Goal: Information Seeking & Learning: Compare options

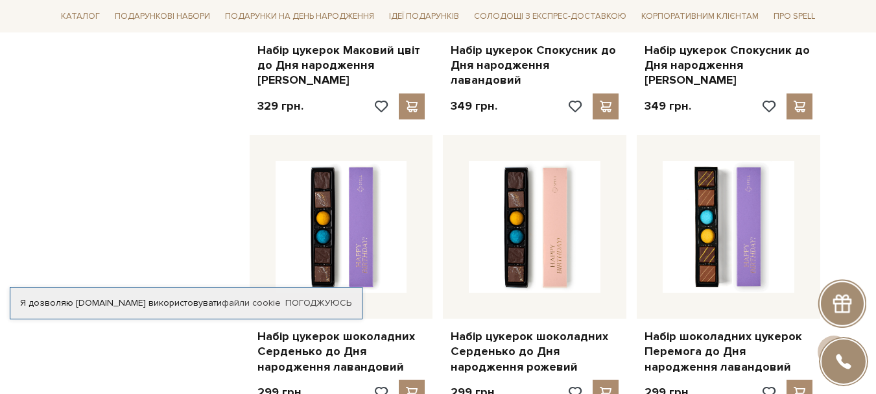
scroll to position [1297, 0]
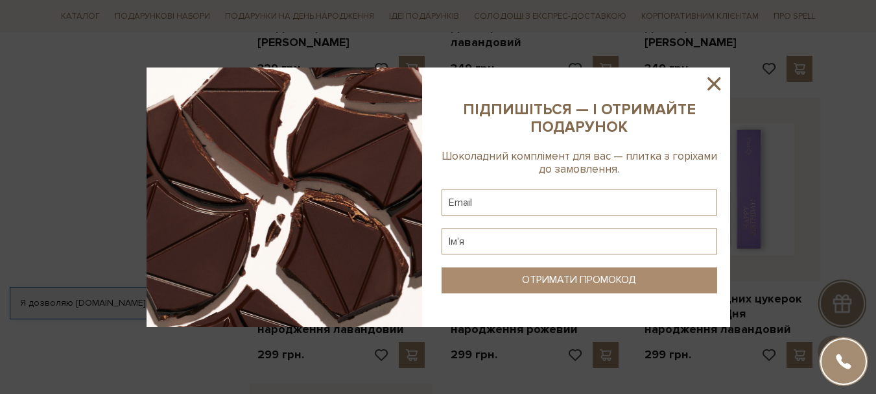
click at [709, 86] on icon at bounding box center [714, 84] width 22 height 22
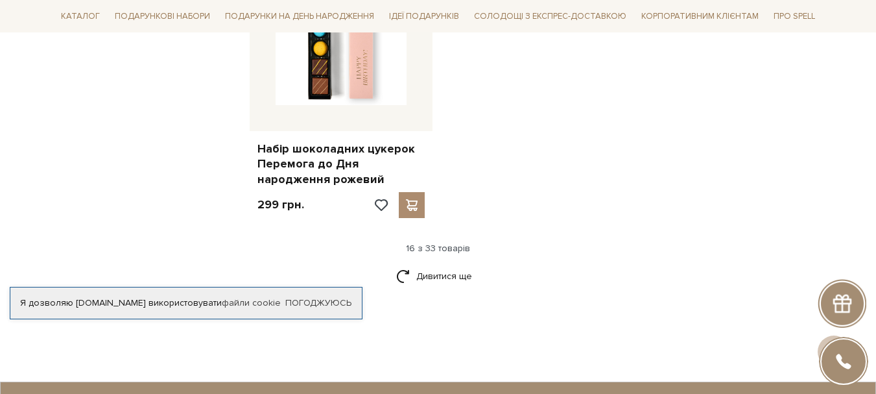
scroll to position [1751, 0]
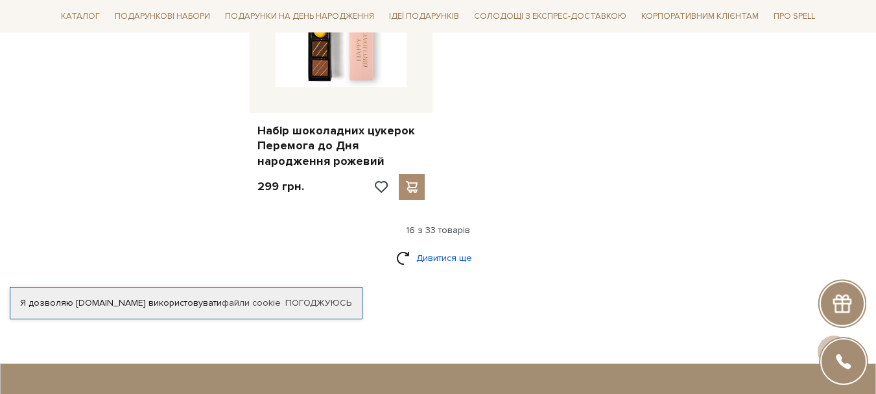
click at [450, 246] on link "Дивитися ще" at bounding box center [438, 257] width 84 height 23
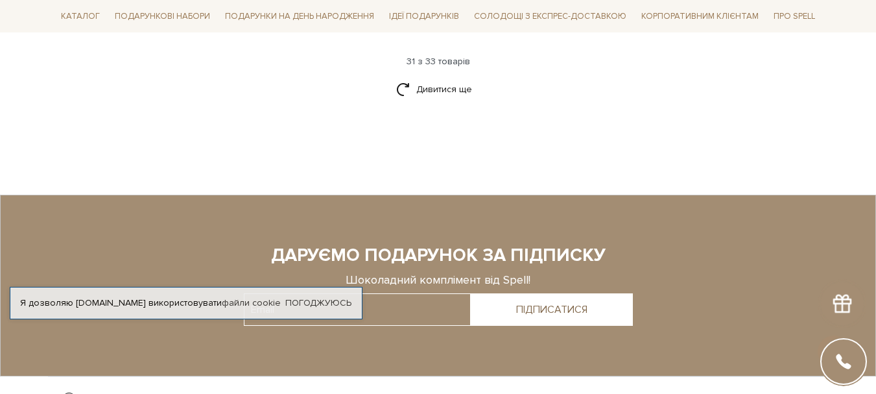
scroll to position [3242, 0]
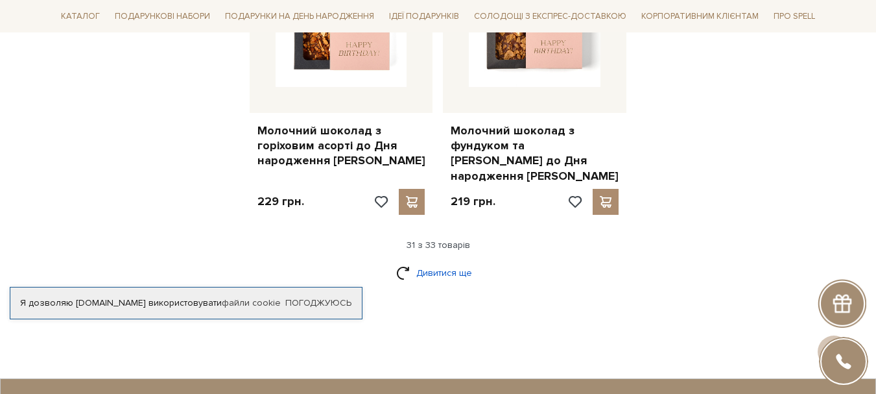
click at [442, 261] on link "Дивитися ще" at bounding box center [438, 272] width 84 height 23
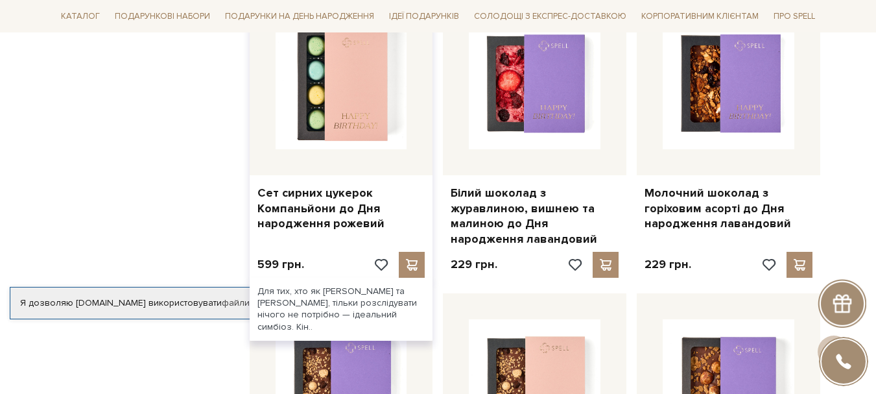
scroll to position [2075, 0]
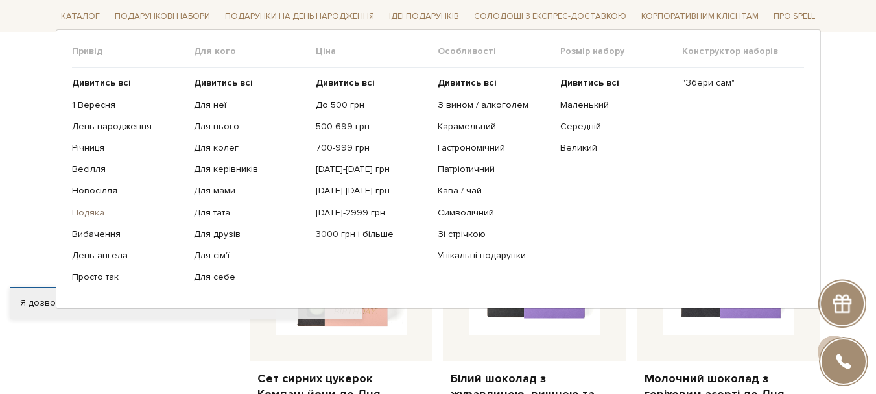
click at [88, 213] on link "Подяка" at bounding box center [128, 212] width 112 height 12
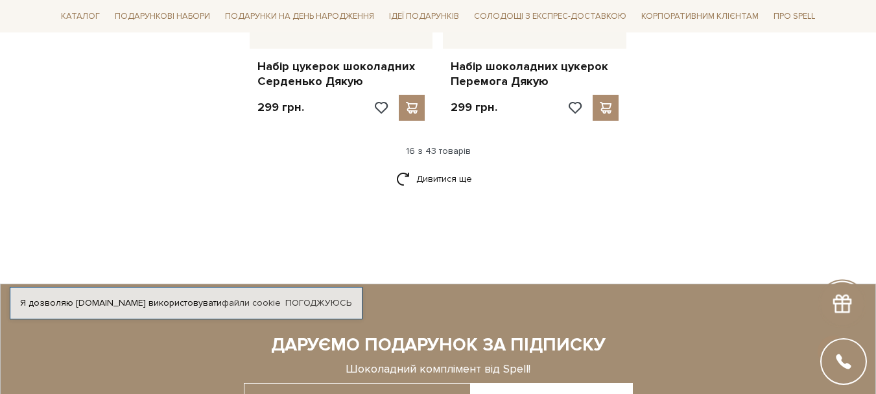
scroll to position [1751, 0]
click at [419, 171] on link "Дивитися ще" at bounding box center [438, 178] width 84 height 23
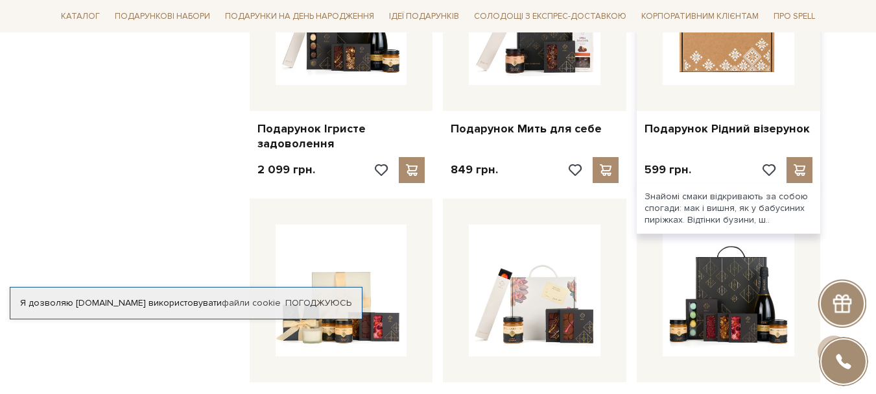
scroll to position [2140, 0]
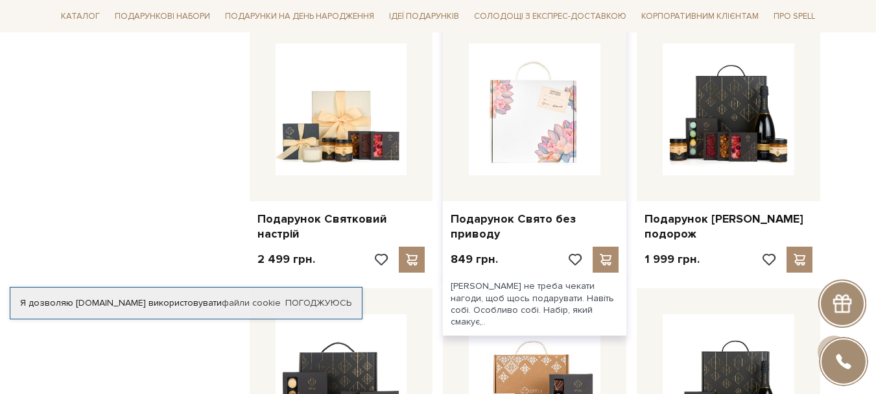
click at [534, 131] on img at bounding box center [535, 109] width 132 height 132
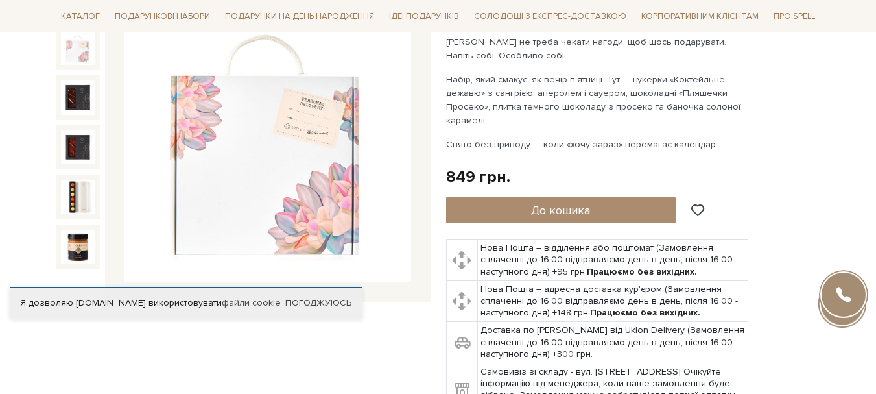
click at [75, 57] on img at bounding box center [78, 48] width 34 height 34
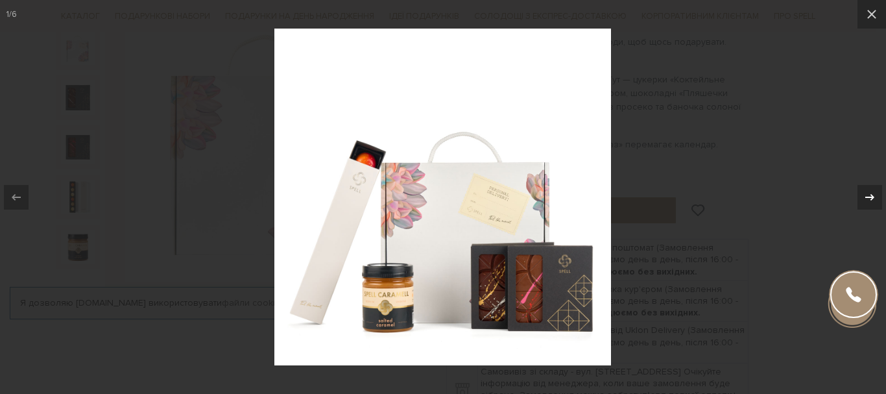
click at [875, 196] on icon at bounding box center [870, 197] width 16 height 16
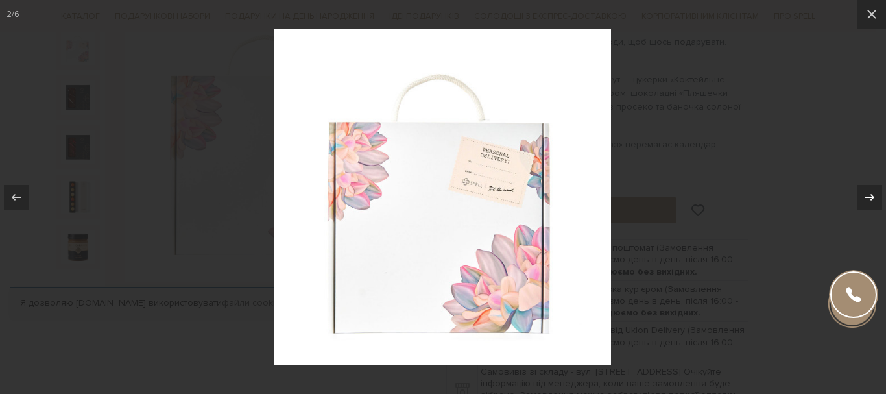
click at [875, 196] on icon at bounding box center [870, 197] width 16 height 16
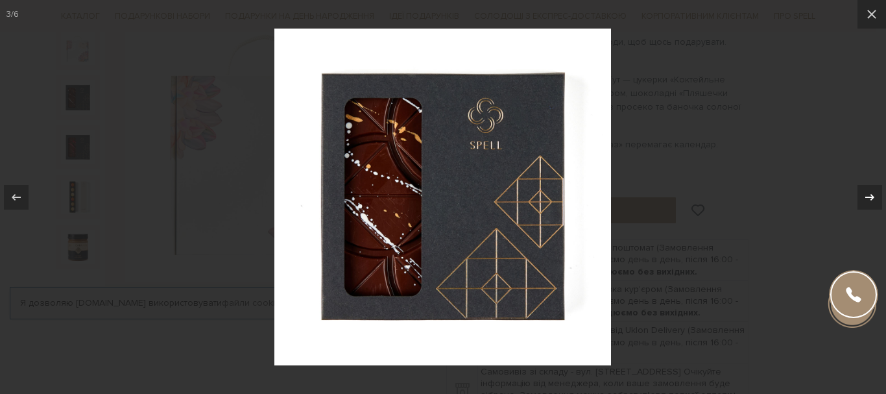
click at [875, 196] on icon at bounding box center [870, 197] width 16 height 16
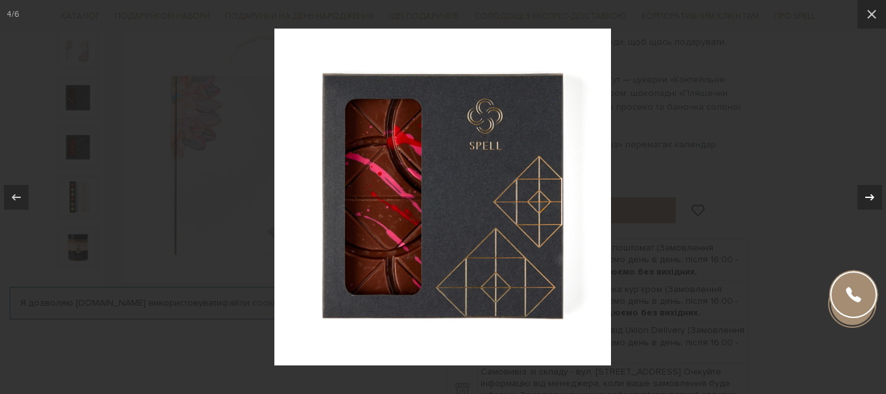
click at [875, 196] on icon at bounding box center [870, 197] width 16 height 16
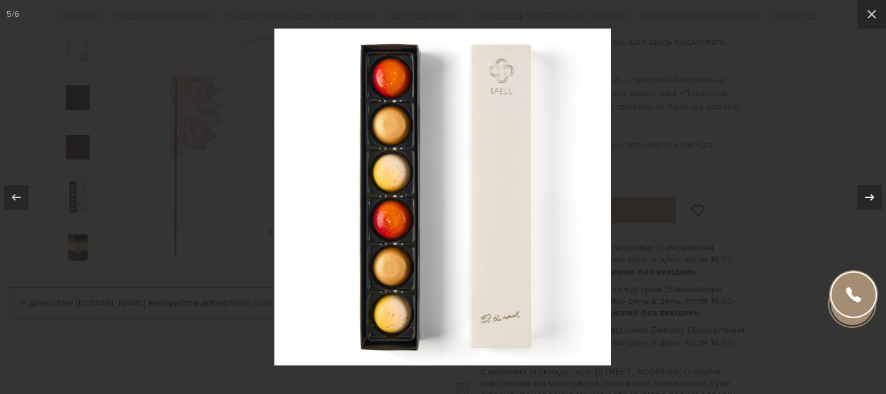
click at [875, 196] on icon at bounding box center [870, 197] width 16 height 16
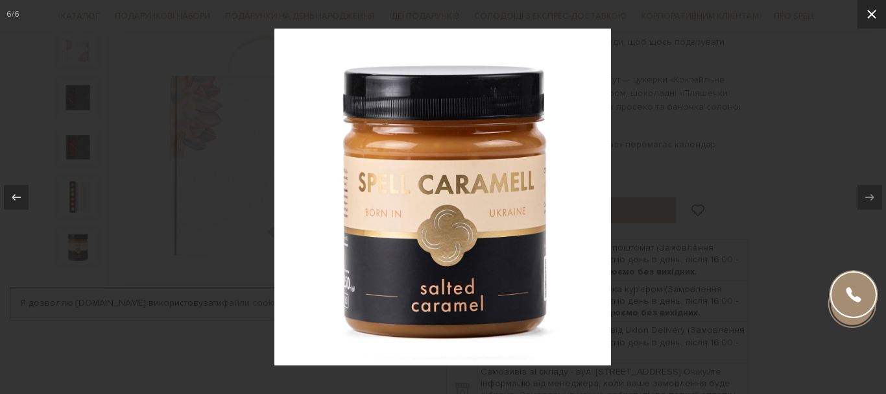
click at [866, 12] on icon at bounding box center [872, 14] width 16 height 16
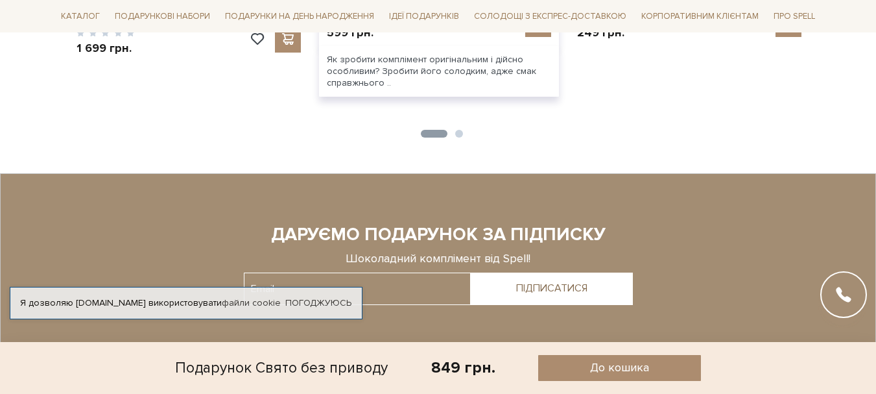
scroll to position [1297, 0]
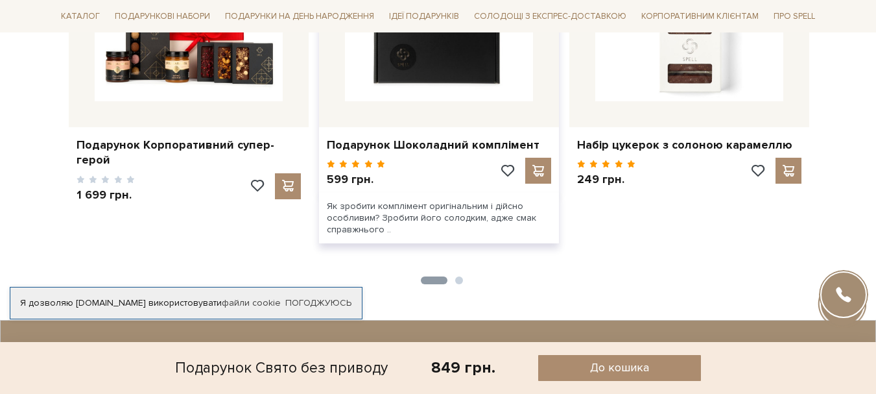
click at [447, 80] on img at bounding box center [439, 7] width 188 height 188
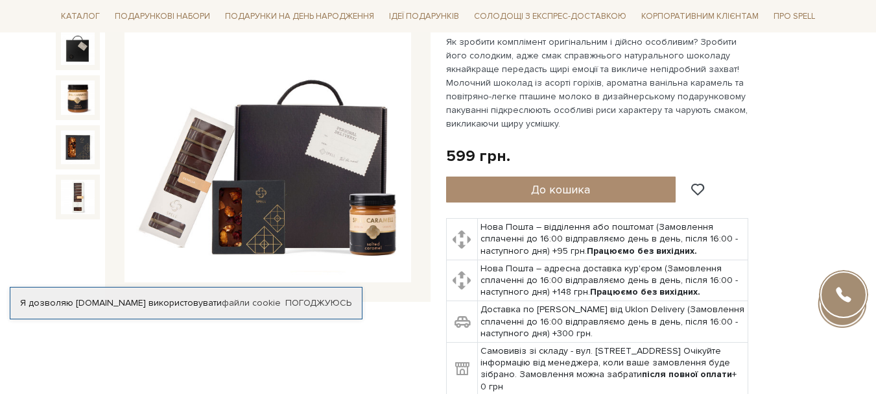
click at [198, 150] on img at bounding box center [267, 139] width 287 height 287
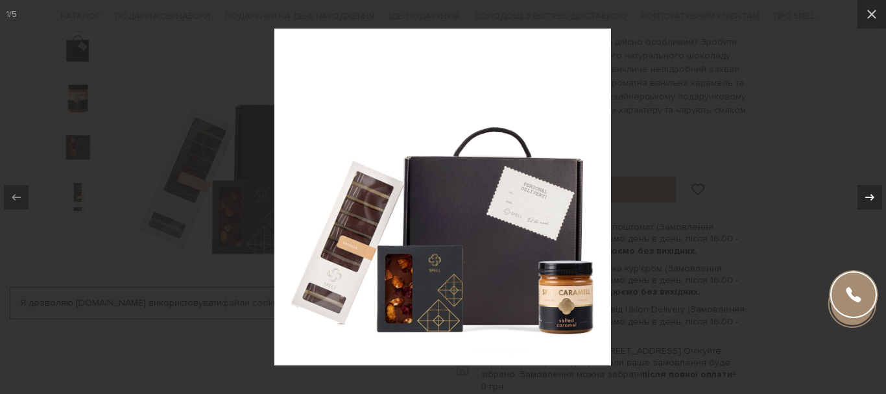
click at [866, 196] on icon at bounding box center [869, 196] width 9 height 6
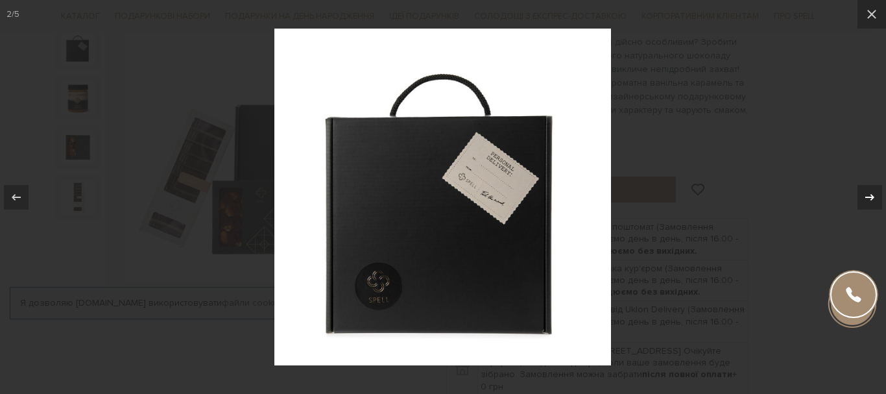
click at [866, 196] on icon at bounding box center [869, 196] width 9 height 6
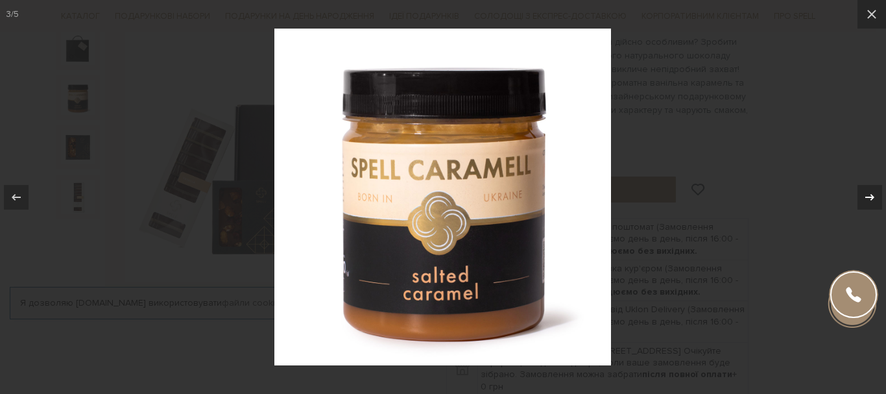
click at [866, 196] on icon at bounding box center [869, 196] width 9 height 6
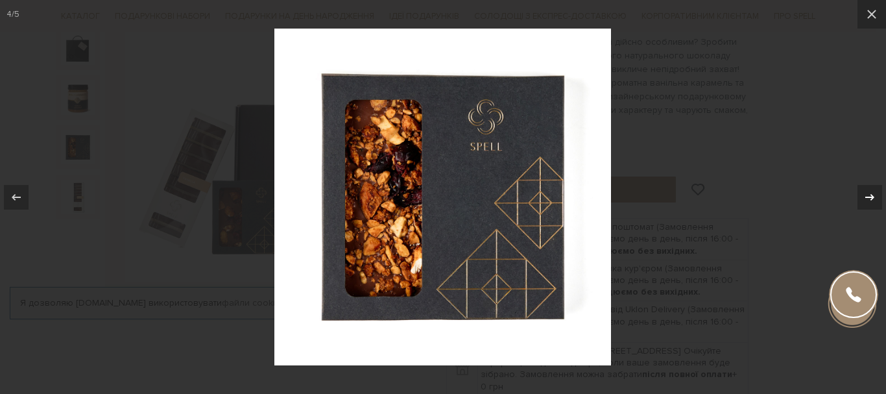
click at [866, 196] on icon at bounding box center [869, 196] width 9 height 6
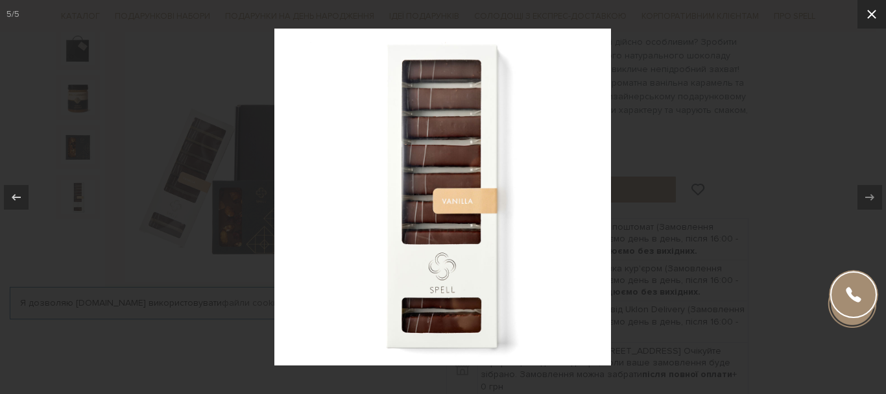
click at [875, 14] on icon at bounding box center [872, 14] width 16 height 16
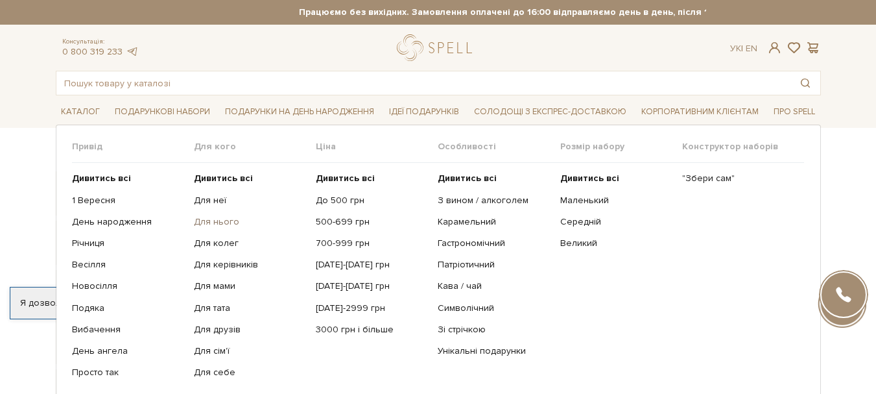
scroll to position [65, 0]
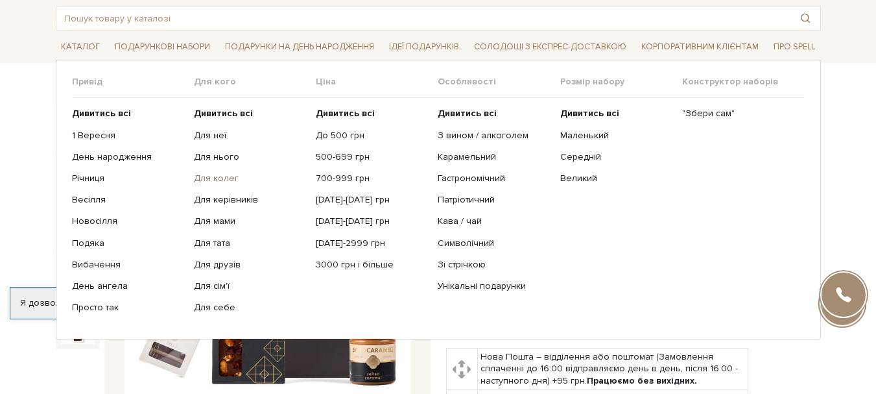
click at [220, 180] on link "Для колег" at bounding box center [250, 178] width 112 height 12
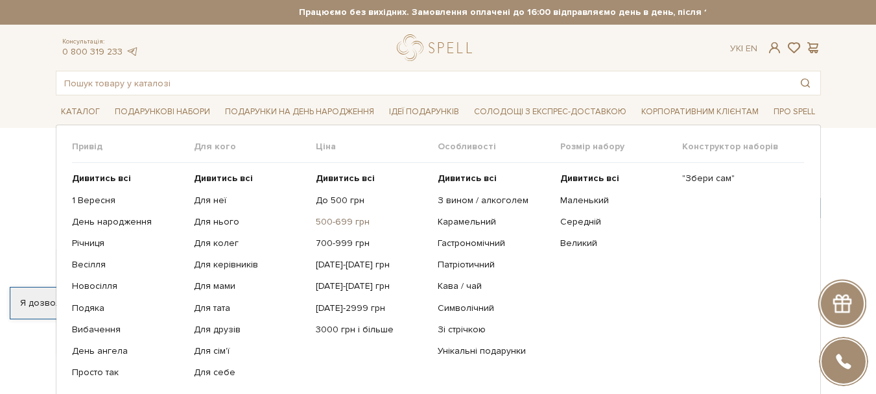
click at [348, 220] on link "500-699 грн" at bounding box center [372, 222] width 112 height 12
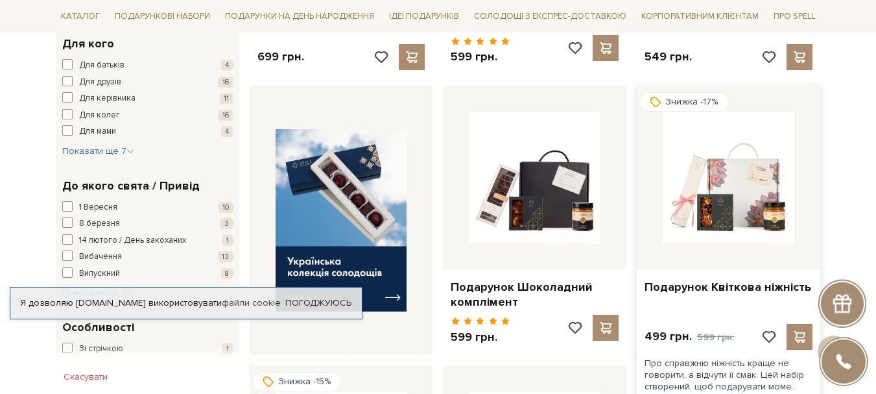
scroll to position [454, 0]
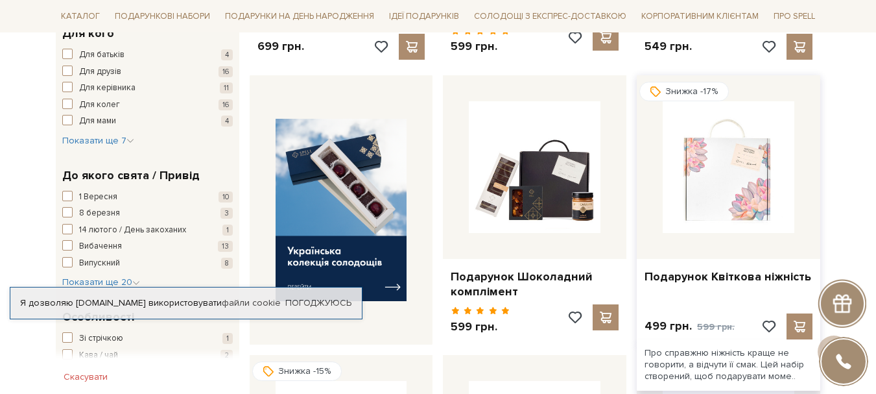
click at [707, 174] on img at bounding box center [729, 167] width 132 height 132
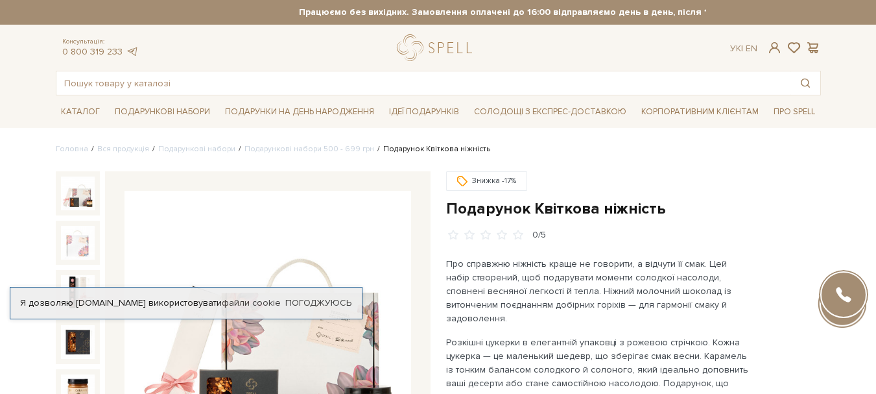
click at [76, 204] on img at bounding box center [78, 193] width 34 height 34
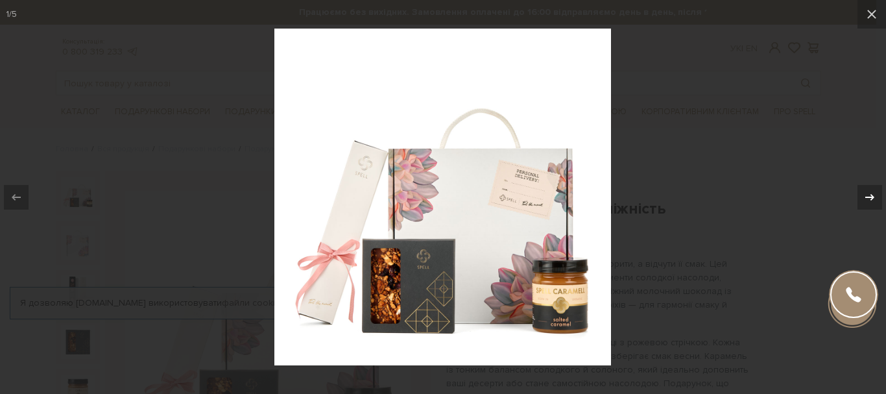
click at [861, 197] on div at bounding box center [869, 197] width 25 height 25
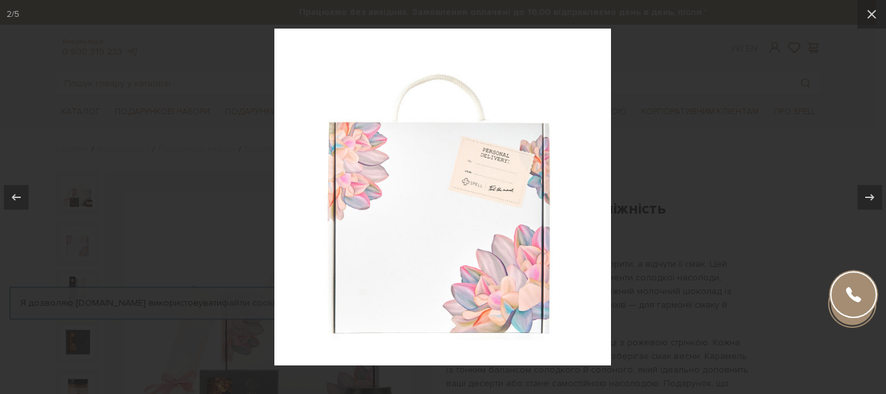
click at [475, 192] on img at bounding box center [442, 197] width 336 height 336
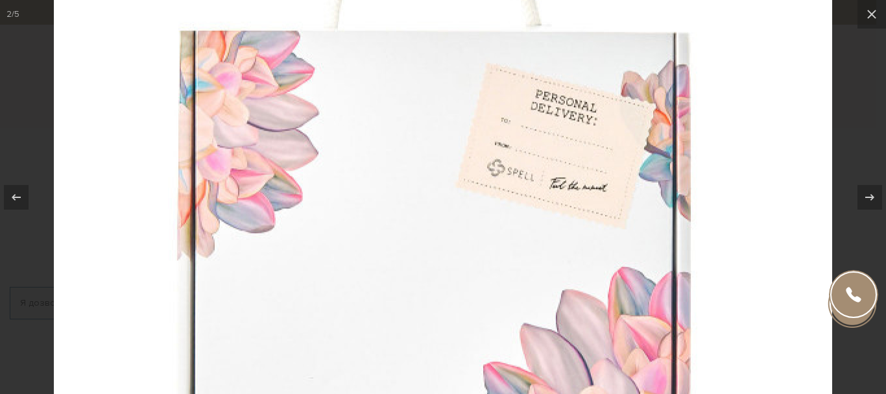
click at [546, 210] on img at bounding box center [443, 203] width 778 height 778
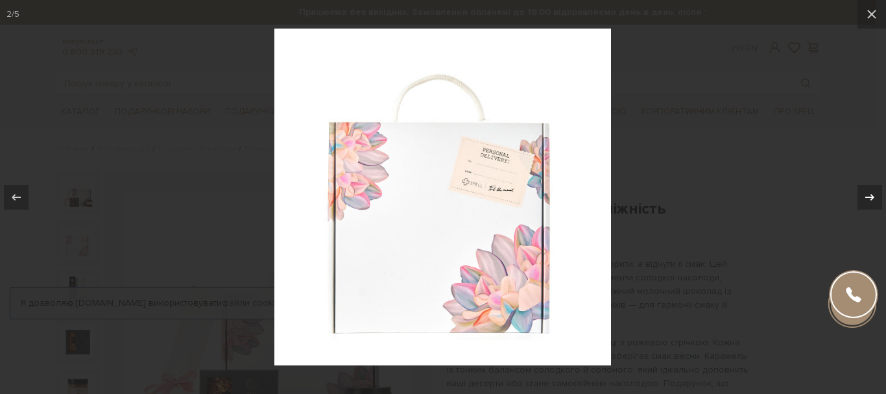
click at [871, 191] on icon at bounding box center [870, 197] width 16 height 16
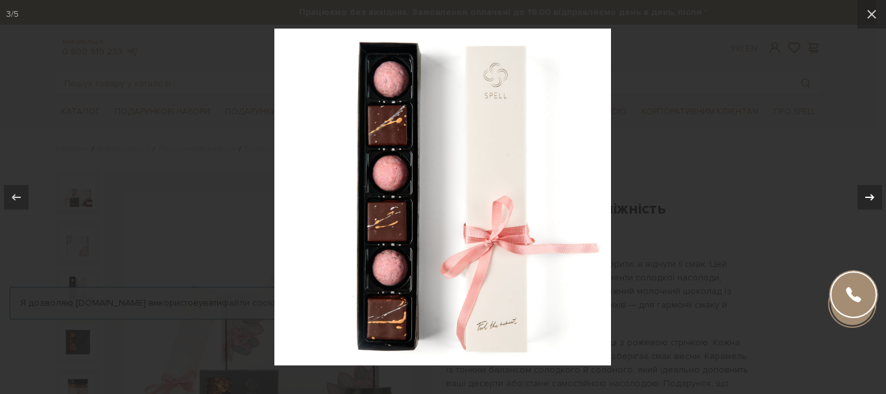
click at [870, 189] on icon at bounding box center [870, 197] width 16 height 16
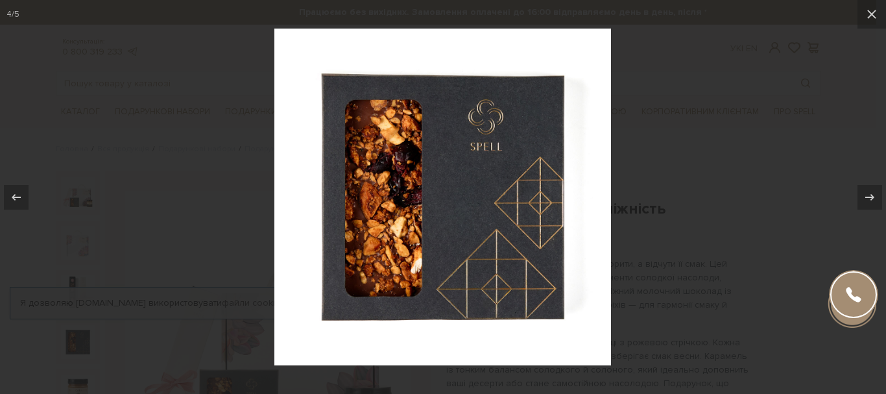
click at [707, 134] on div at bounding box center [443, 197] width 886 height 394
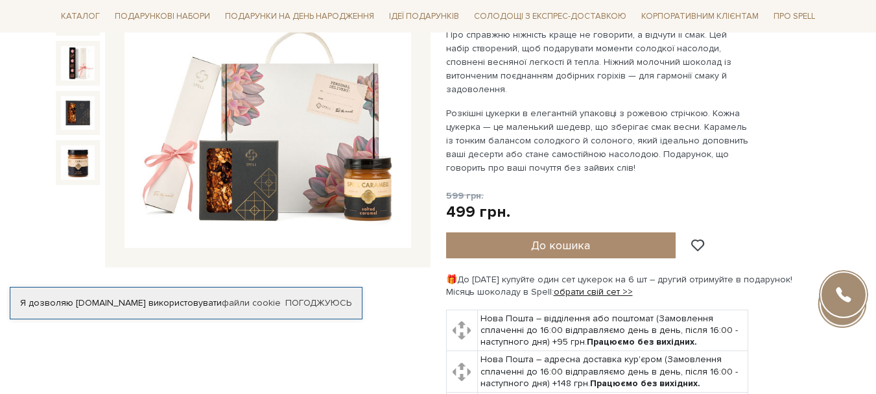
scroll to position [259, 0]
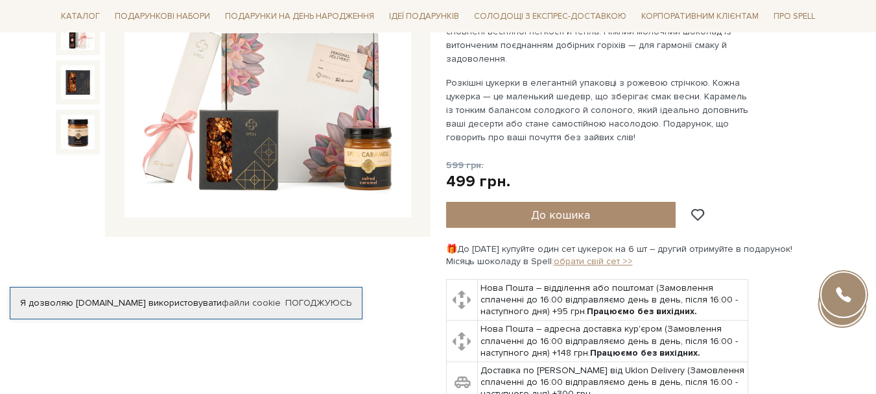
click at [568, 255] on link "обрати свій сет >>" at bounding box center [593, 260] width 79 height 11
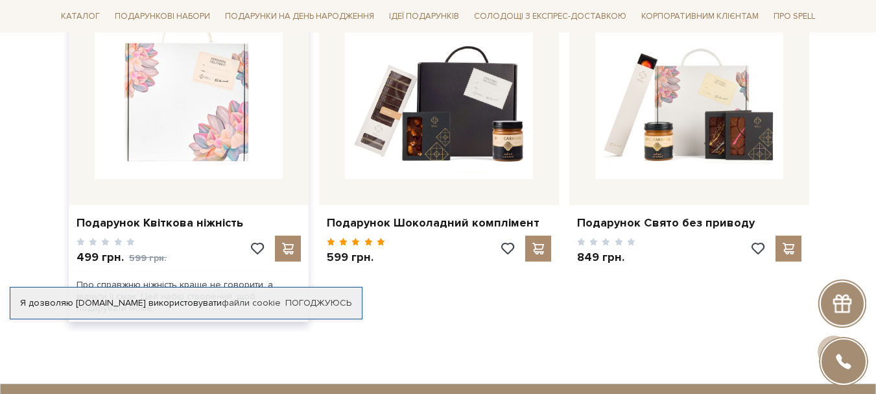
scroll to position [584, 0]
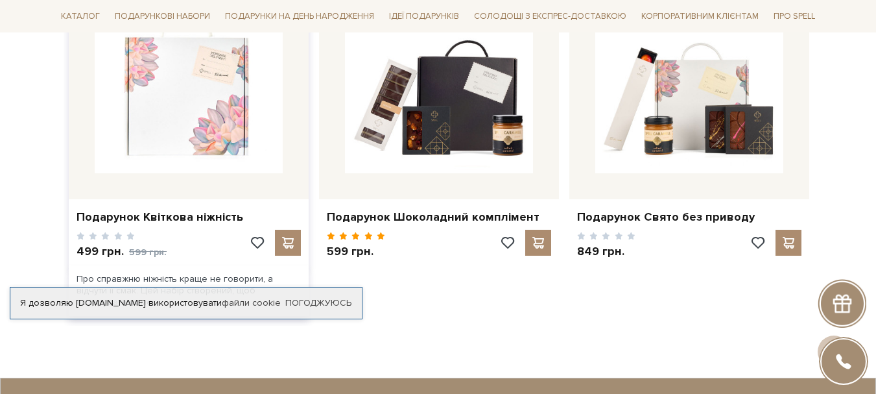
click at [226, 108] on img at bounding box center [189, 79] width 188 height 188
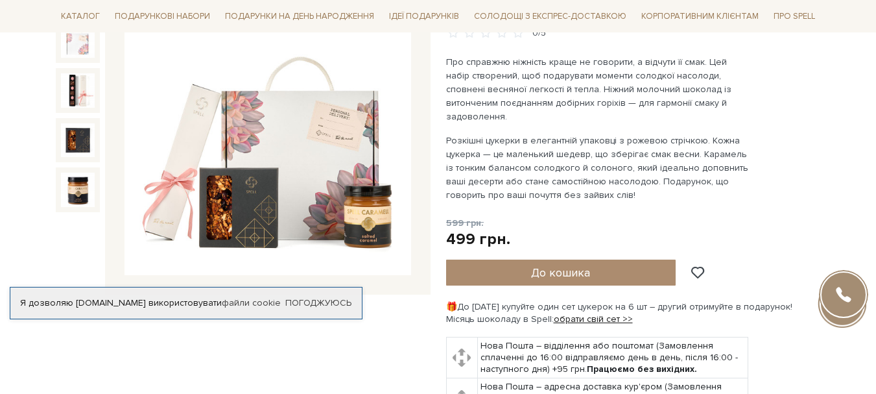
scroll to position [195, 0]
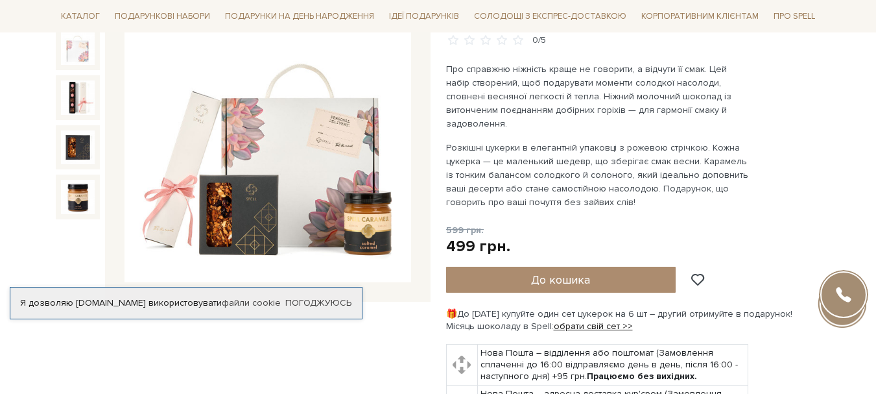
click at [285, 122] on img at bounding box center [267, 139] width 287 height 287
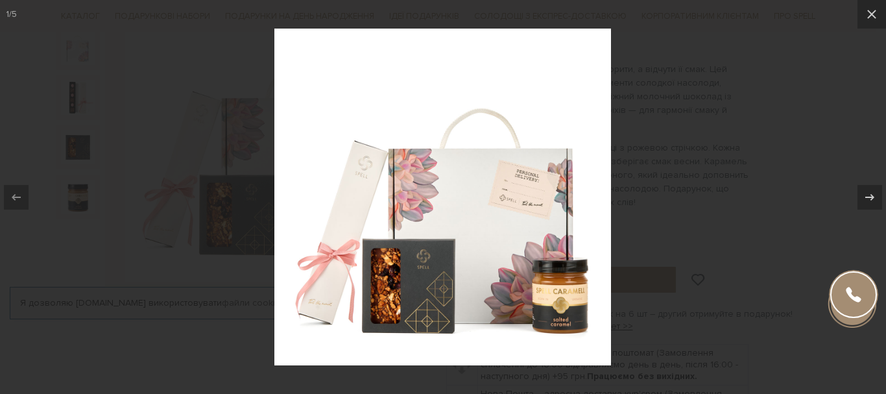
click at [357, 187] on img at bounding box center [442, 197] width 336 height 336
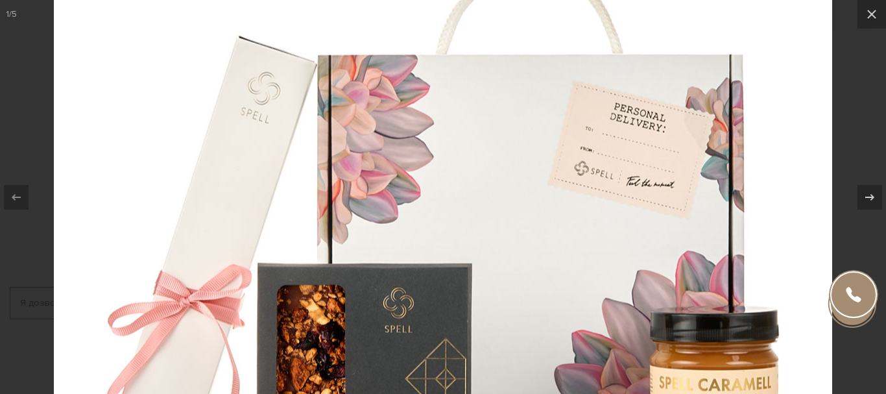
drag, startPoint x: 300, startPoint y: 276, endPoint x: 264, endPoint y: 233, distance: 56.6
click at [264, 233] on img at bounding box center [443, 167] width 778 height 778
click at [866, 198] on icon at bounding box center [870, 197] width 16 height 16
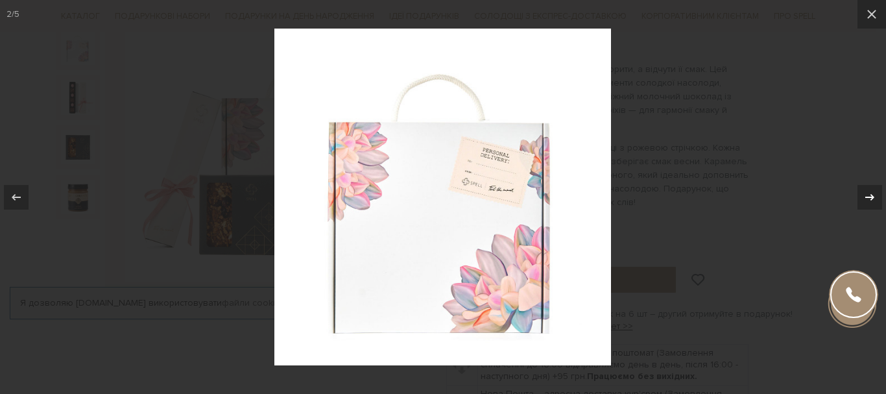
click at [866, 197] on icon at bounding box center [869, 196] width 9 height 6
click at [369, 227] on img at bounding box center [442, 197] width 336 height 336
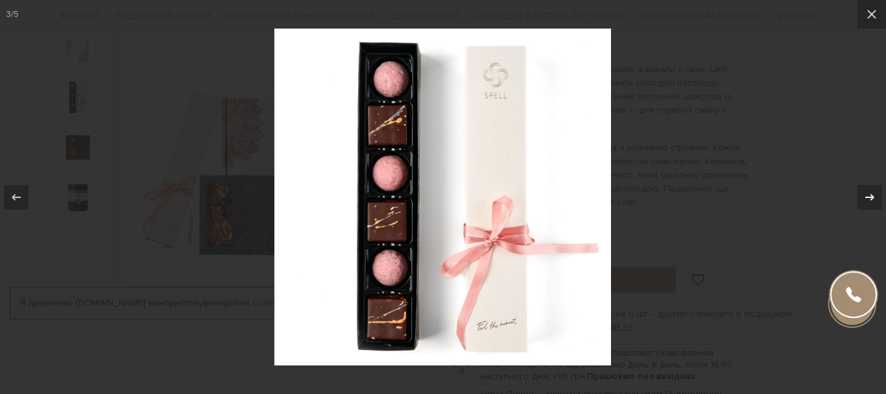
click at [864, 195] on icon at bounding box center [870, 197] width 16 height 16
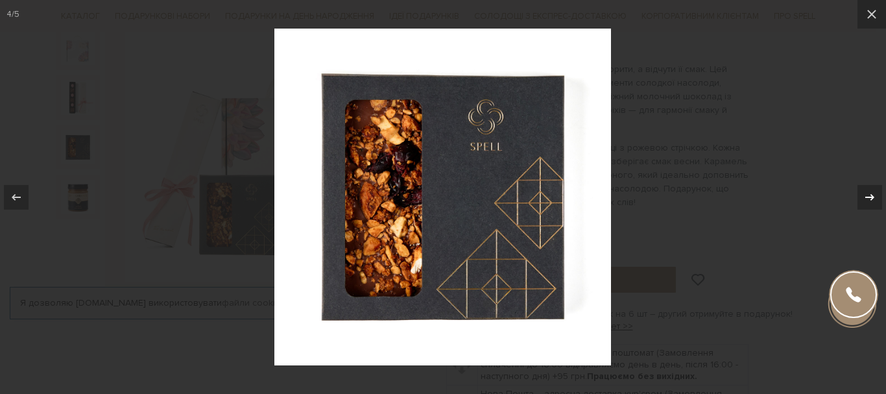
click at [864, 195] on icon at bounding box center [870, 197] width 16 height 16
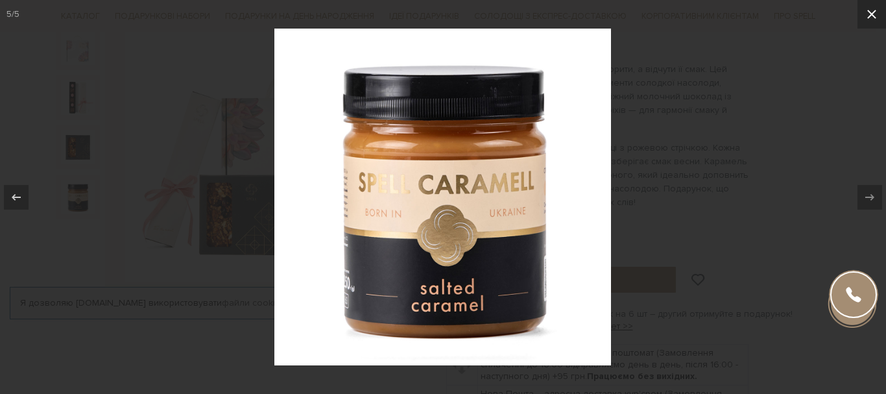
click at [872, 16] on icon at bounding box center [871, 14] width 9 height 9
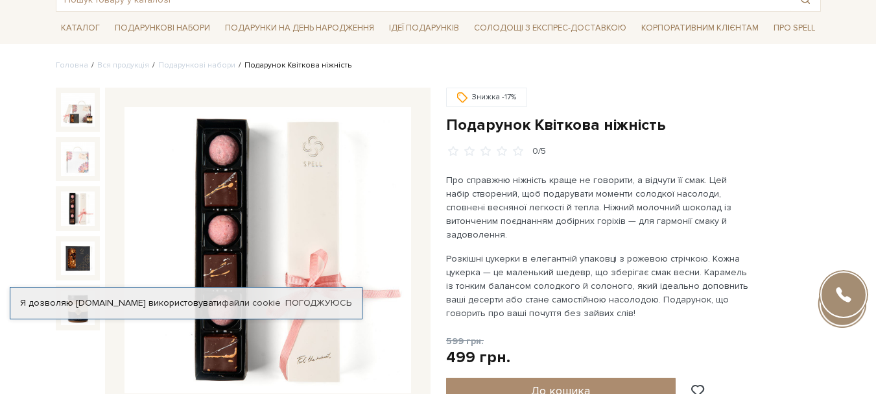
scroll to position [65, 0]
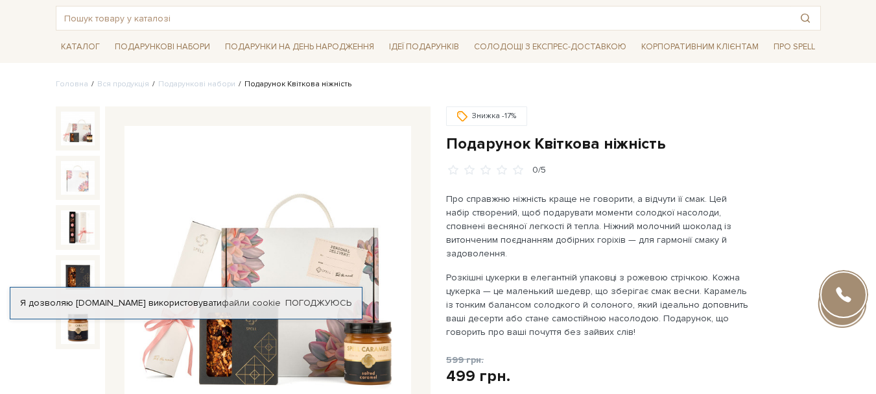
click at [73, 127] on img at bounding box center [78, 129] width 34 height 34
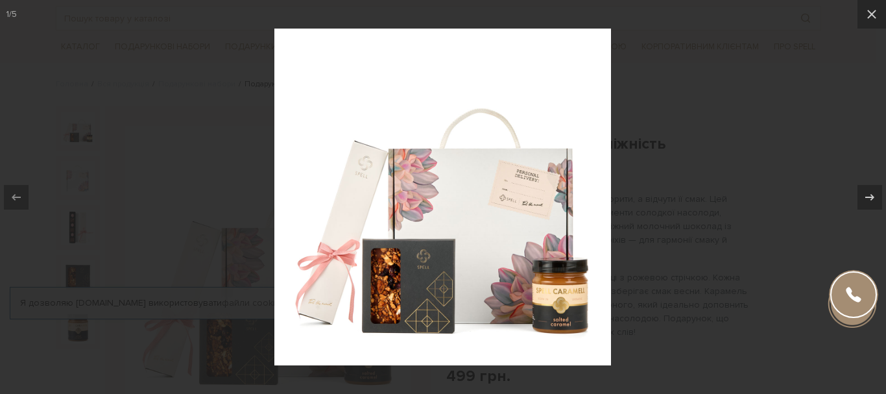
click at [440, 228] on img at bounding box center [442, 197] width 336 height 336
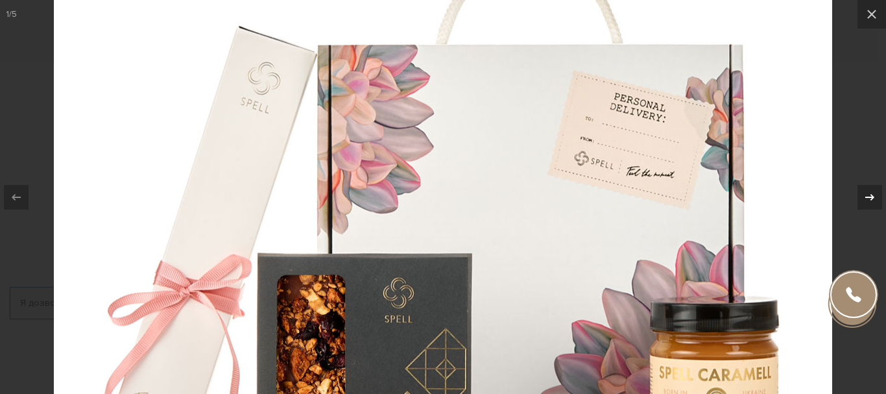
click at [873, 194] on icon at bounding box center [870, 197] width 16 height 16
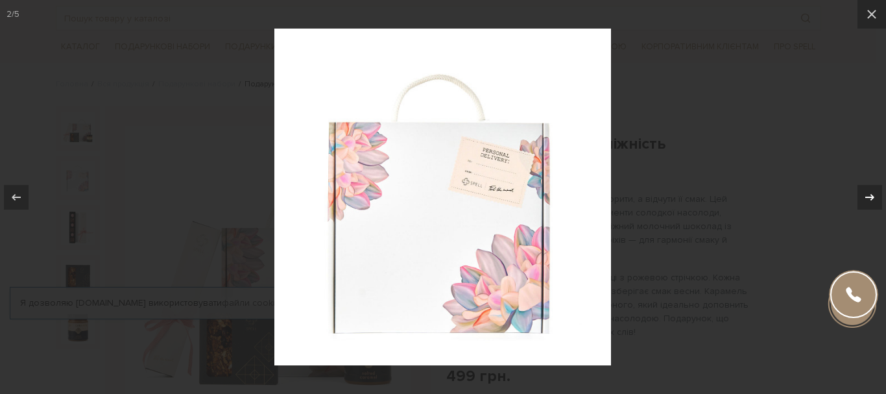
click at [873, 194] on icon at bounding box center [870, 197] width 16 height 16
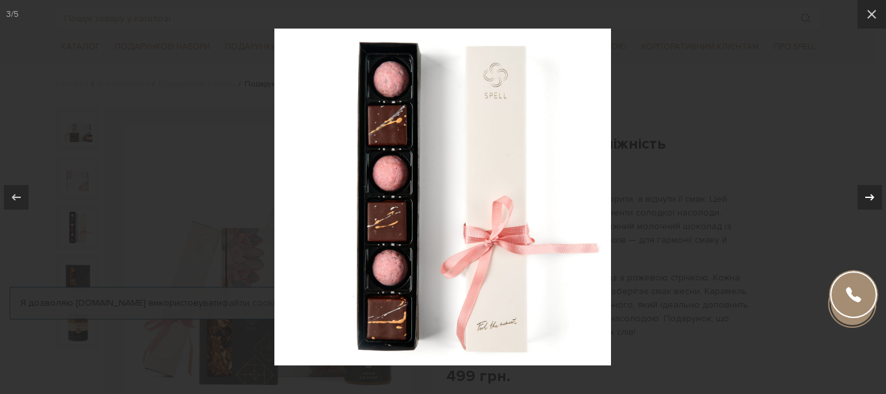
click at [873, 194] on icon at bounding box center [870, 197] width 16 height 16
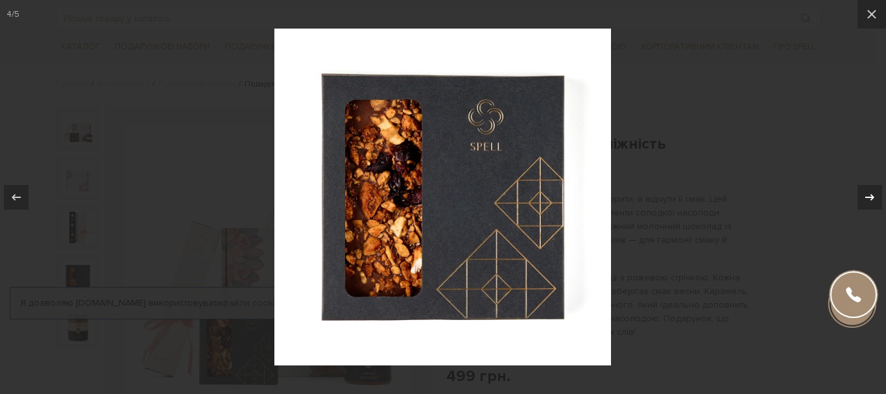
click at [873, 194] on icon at bounding box center [870, 197] width 16 height 16
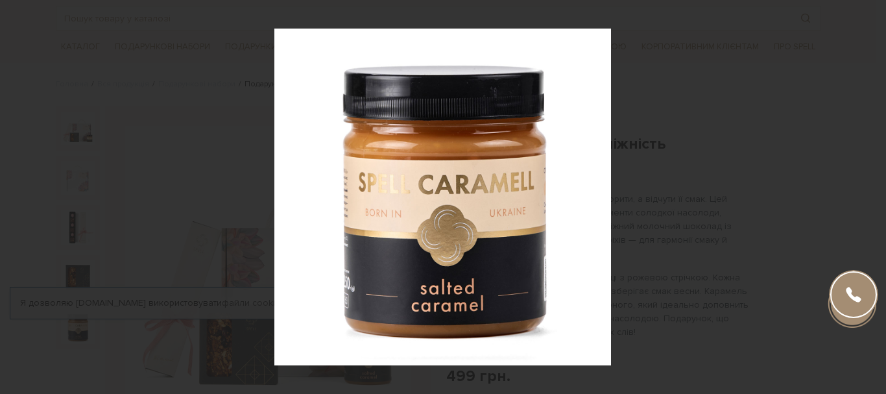
click at [864, 6] on div "5 / 5" at bounding box center [443, 197] width 886 height 394
click at [864, 6] on icon at bounding box center [872, 14] width 16 height 16
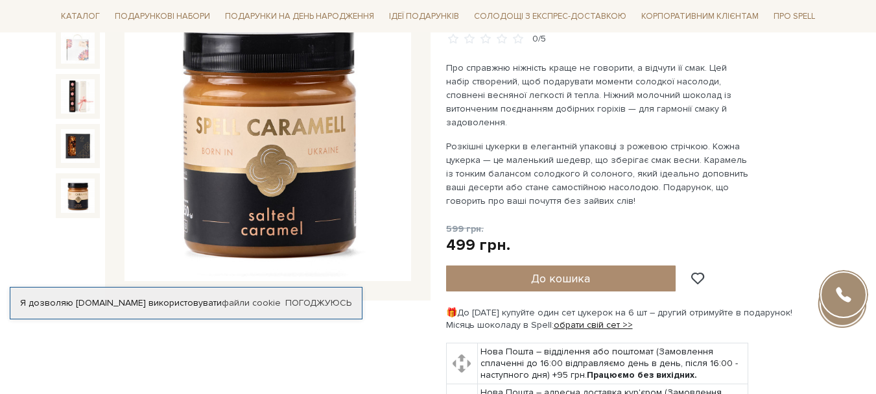
scroll to position [195, 0]
